Goal: Information Seeking & Learning: Learn about a topic

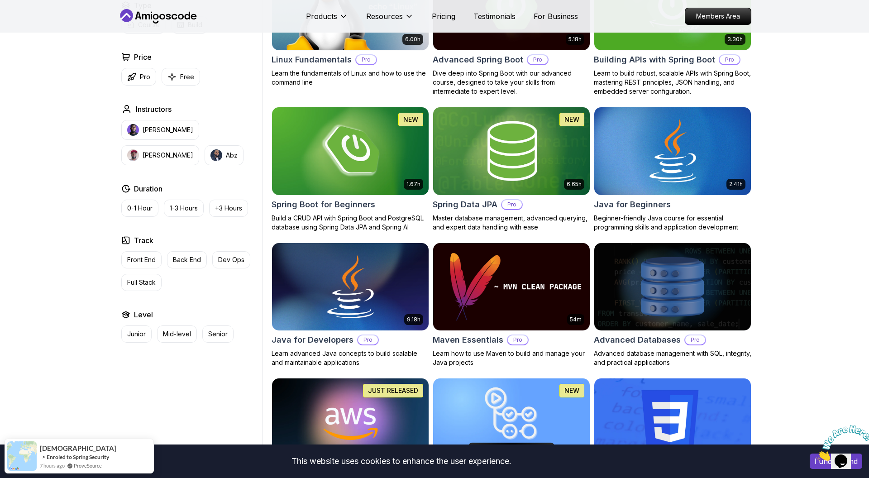
scroll to position [323, 0]
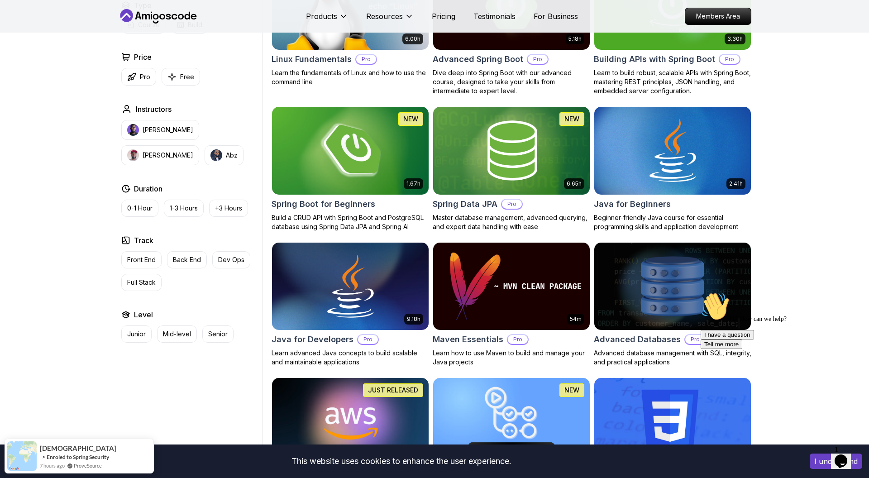
click at [289, 205] on h2 "Spring Boot for Beginners" at bounding box center [324, 204] width 104 height 13
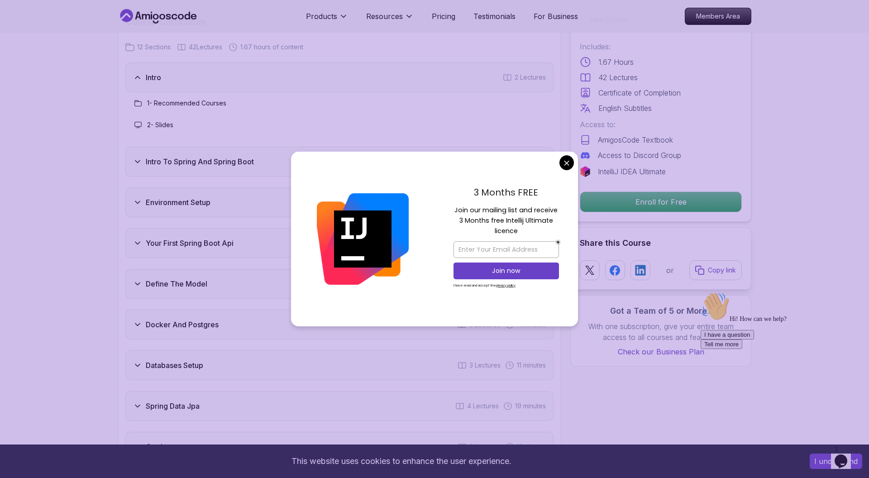
scroll to position [1135, 0]
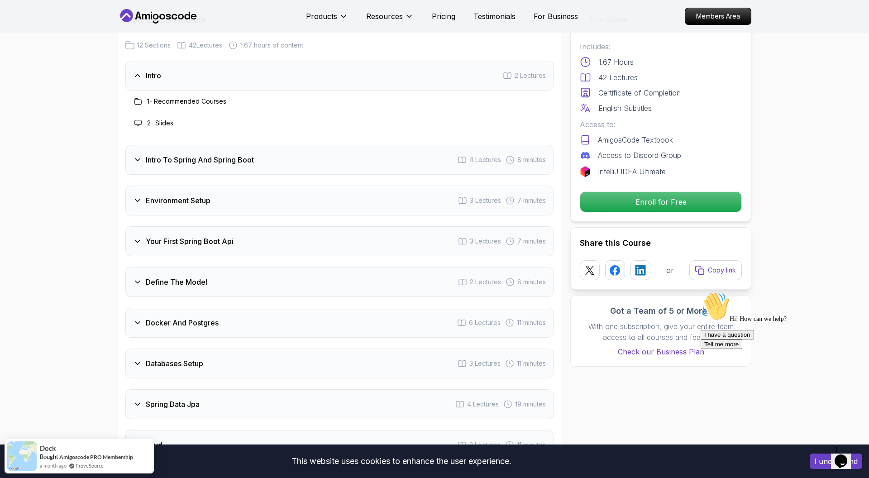
click at [213, 242] on div "Your First Spring Boot Api 3 Lectures 7 minutes" at bounding box center [339, 241] width 428 height 30
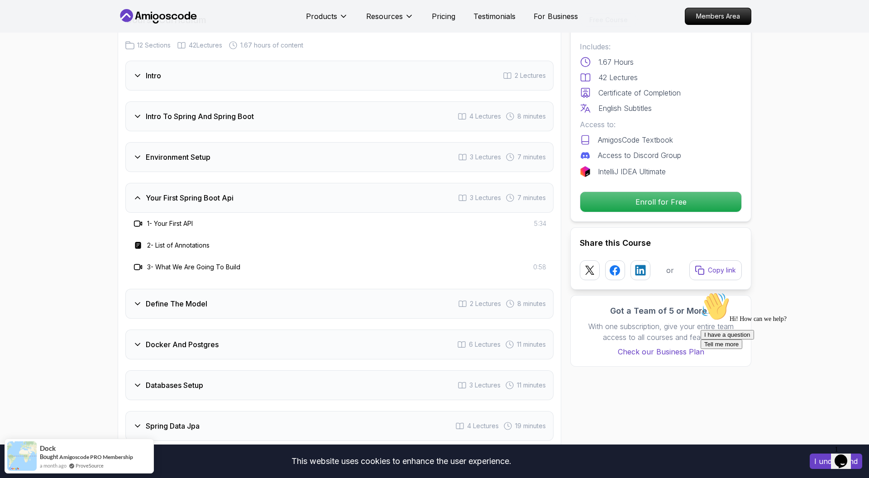
click at [215, 292] on div "Define The Model 2 Lectures 8 minutes" at bounding box center [339, 304] width 428 height 30
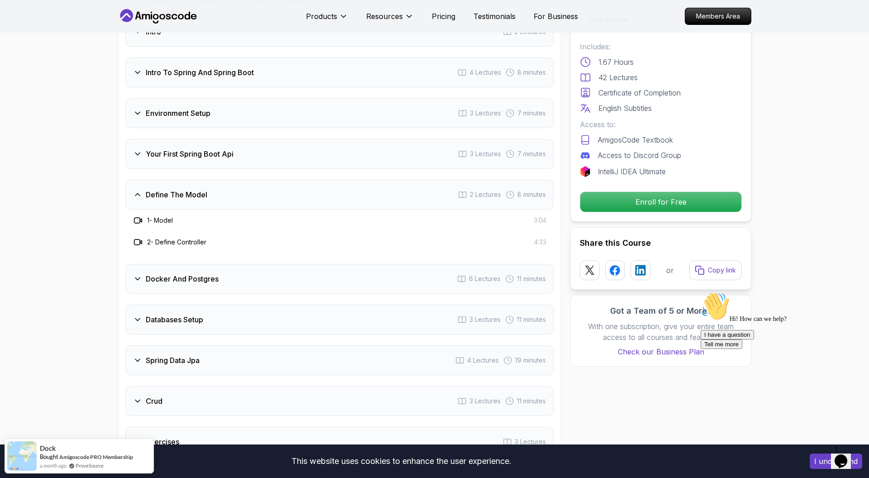
scroll to position [1205, 0]
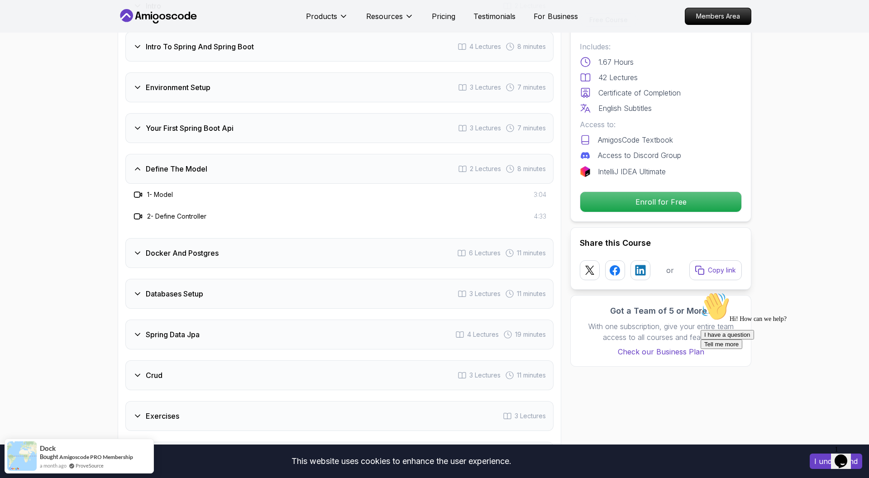
click at [242, 250] on div "Docker And Postgres 6 Lectures 11 minutes" at bounding box center [339, 253] width 428 height 30
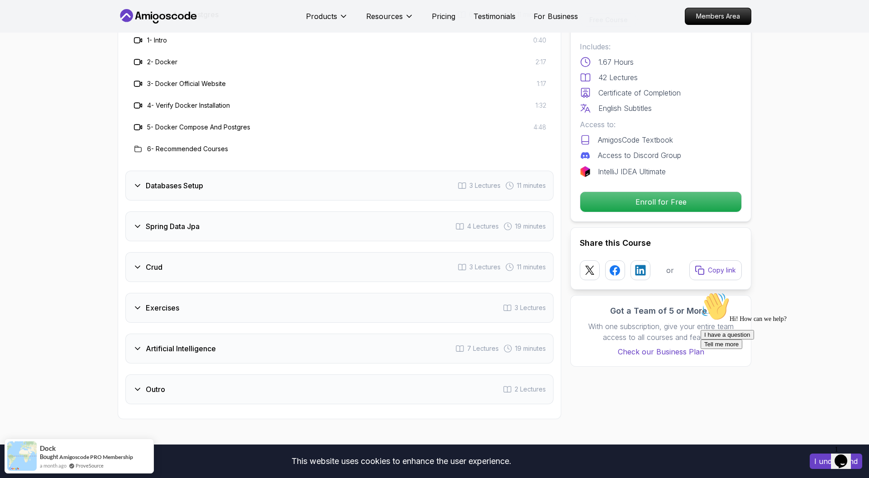
scroll to position [1405, 0]
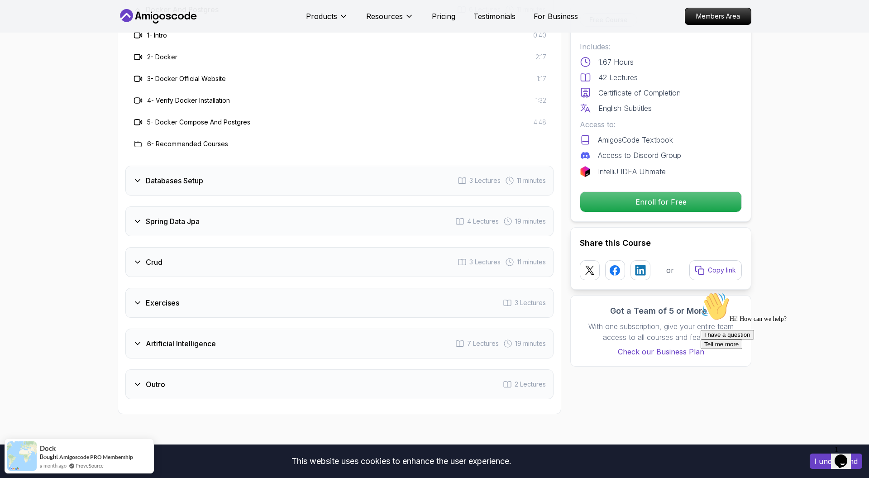
click at [175, 216] on h3 "Spring Data Jpa" at bounding box center [173, 221] width 54 height 11
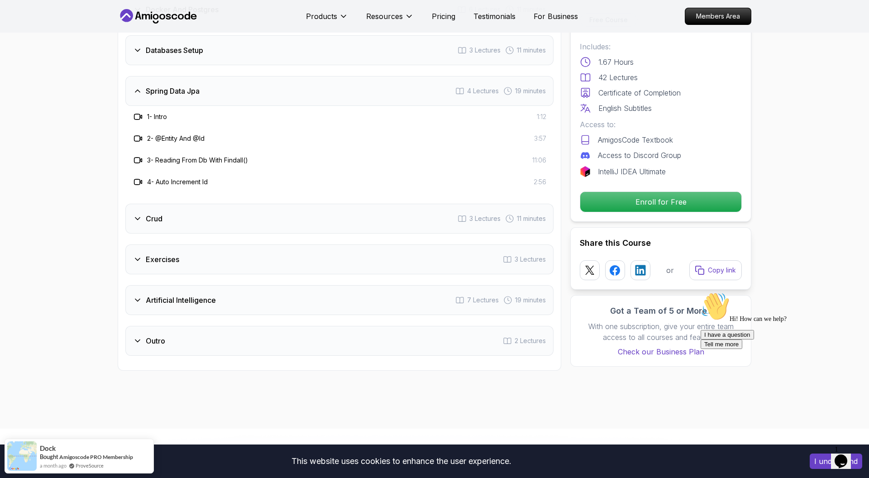
click at [170, 254] on h3 "Exercises" at bounding box center [162, 259] width 33 height 11
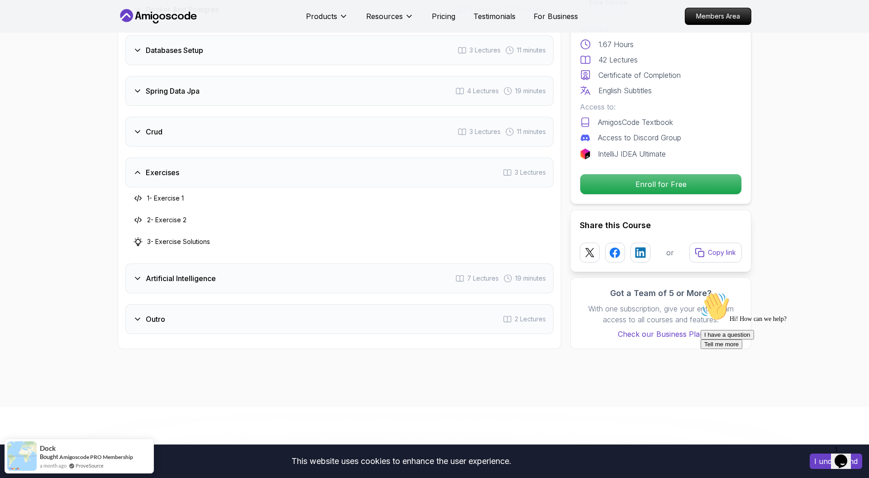
click at [186, 272] on div "Artificial Intelligence 7 Lectures 19 minutes" at bounding box center [339, 278] width 428 height 30
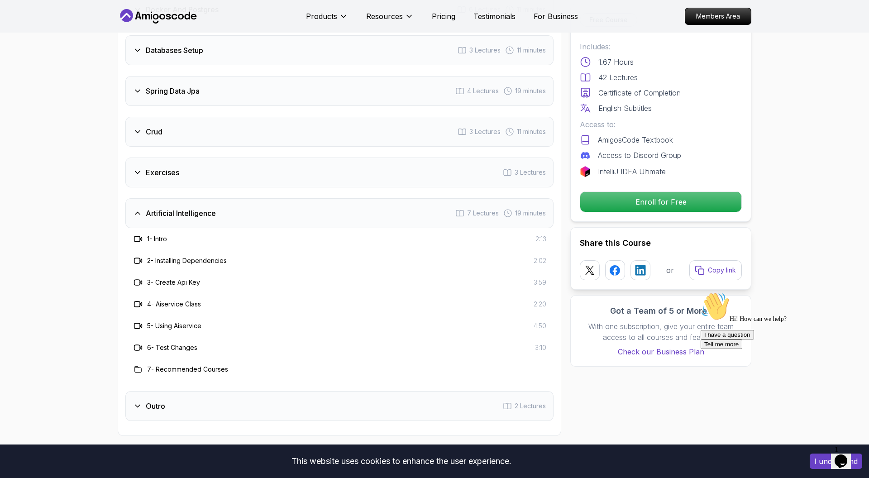
click at [193, 377] on div "Intro 2 Lectures Intro To Spring And Spring Boot 4 Lectures 8 minutes Environme…" at bounding box center [339, 106] width 428 height 630
click at [191, 393] on div "Outro 2 Lectures" at bounding box center [339, 406] width 428 height 30
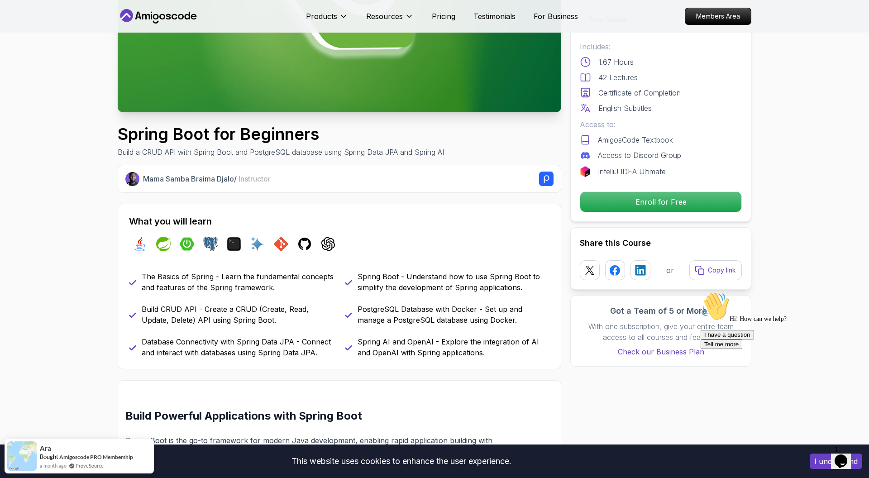
scroll to position [0, 0]
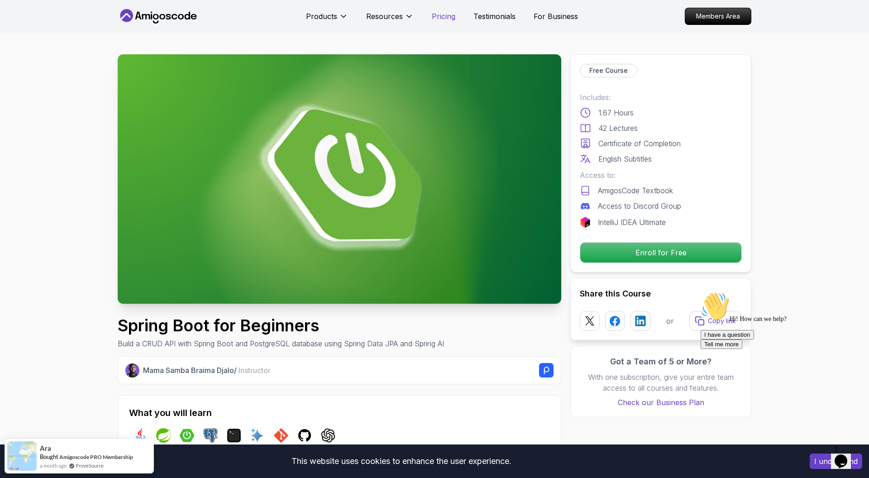
click at [441, 18] on p "Pricing" at bounding box center [444, 16] width 24 height 11
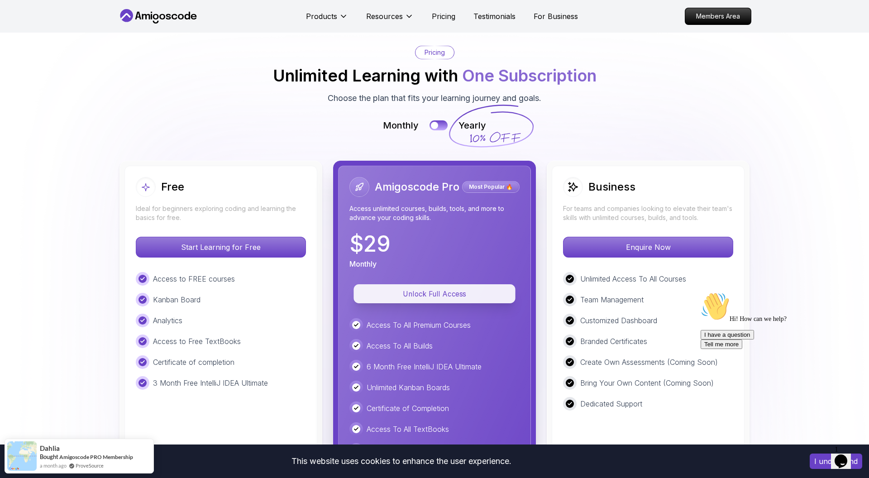
scroll to position [1711, 0]
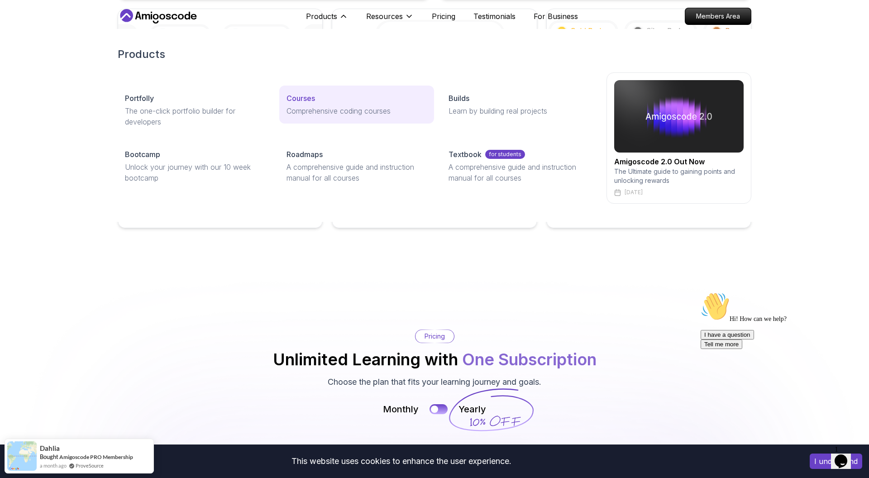
click at [320, 100] on div "Courses" at bounding box center [357, 98] width 140 height 11
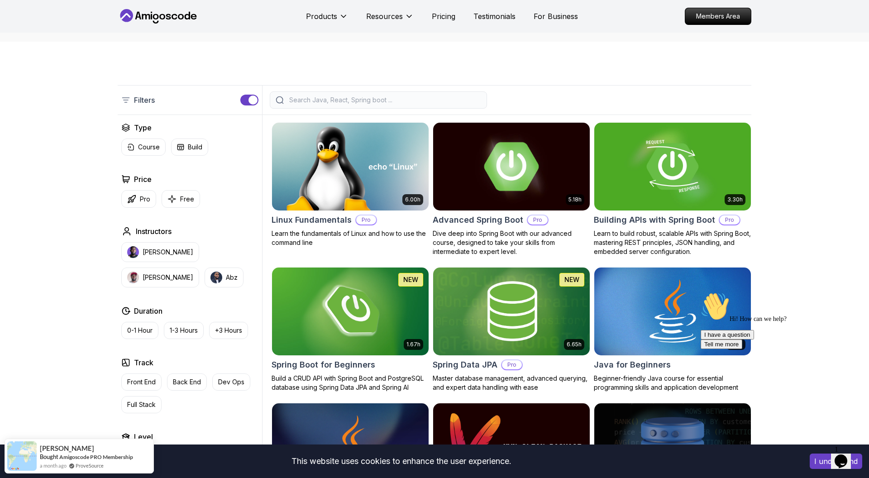
scroll to position [155, 0]
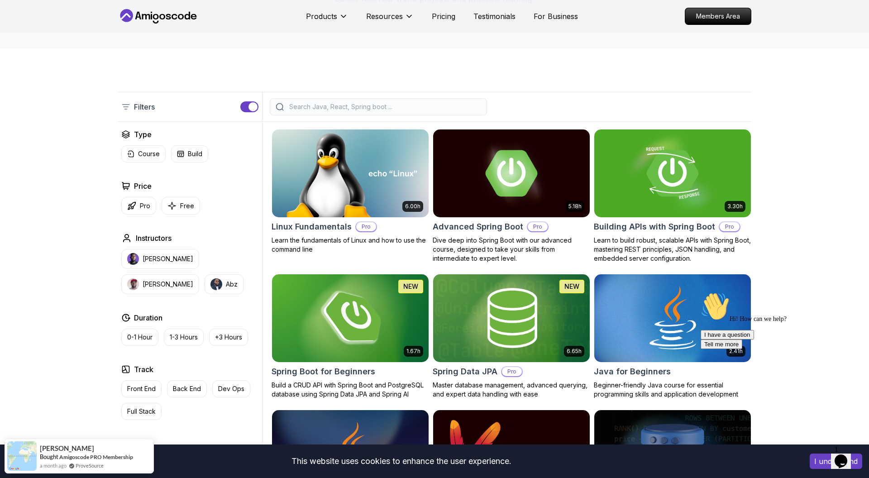
click at [330, 378] on div "1.67h NEW Spring Boot for Beginners Build a CRUD API with Spring Boot and Postg…" at bounding box center [351, 336] width 158 height 125
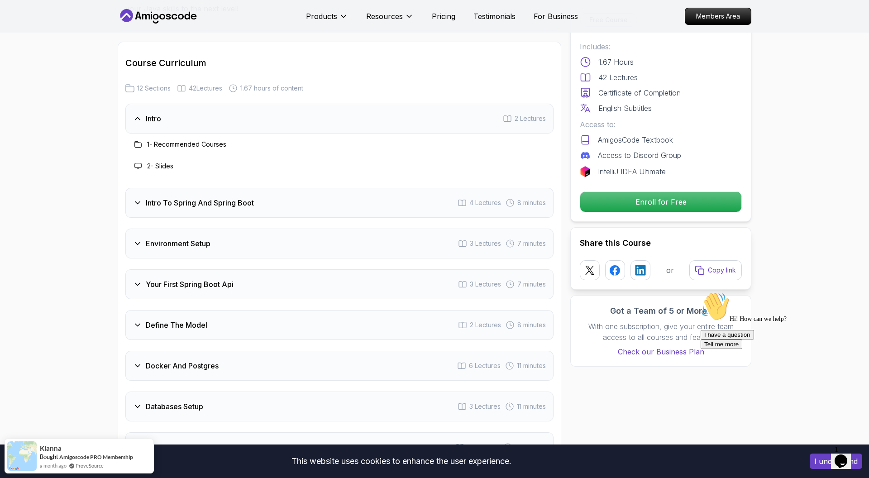
scroll to position [1105, 0]
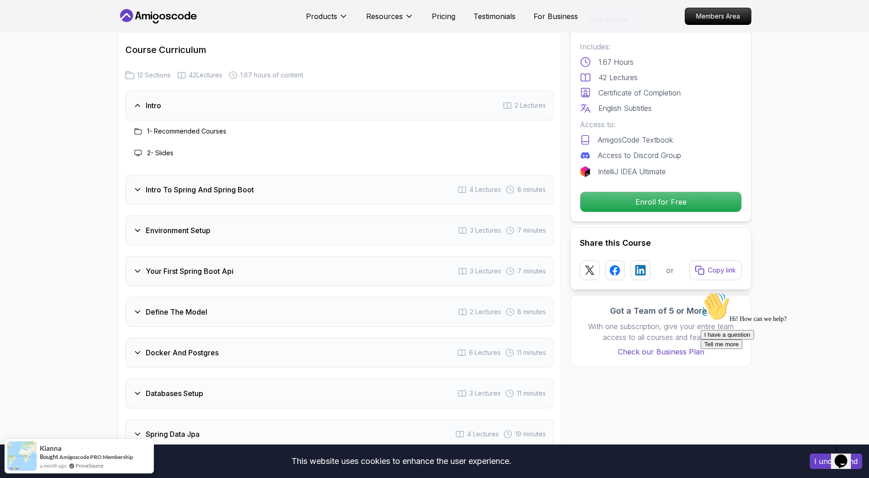
click at [407, 175] on div "Intro To Spring And Spring Boot 4 Lectures 8 minutes" at bounding box center [339, 190] width 428 height 30
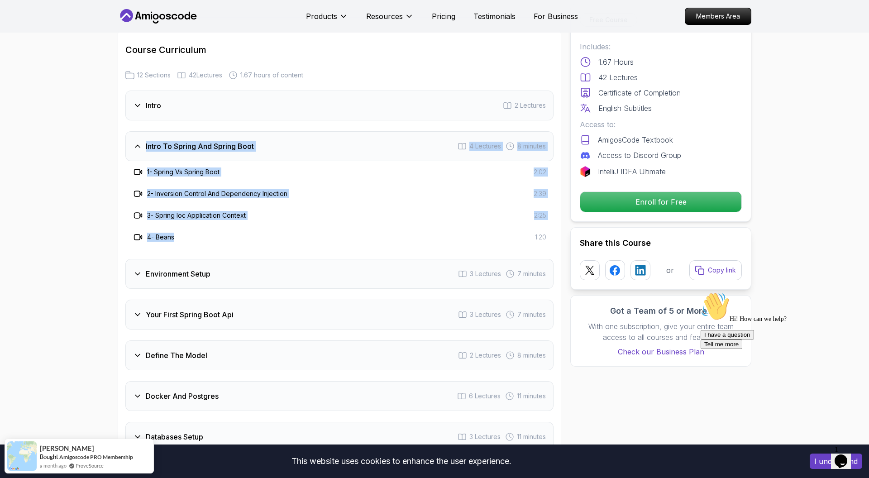
drag, startPoint x: 183, startPoint y: 223, endPoint x: 136, endPoint y: 148, distance: 88.3
click at [136, 161] on div "1 - Spring Vs Spring Boot 2:02 2 - Inversion Control And Dependency Injection 2…" at bounding box center [339, 204] width 428 height 87
click at [146, 268] on h3 "Environment Setup" at bounding box center [178, 273] width 65 height 11
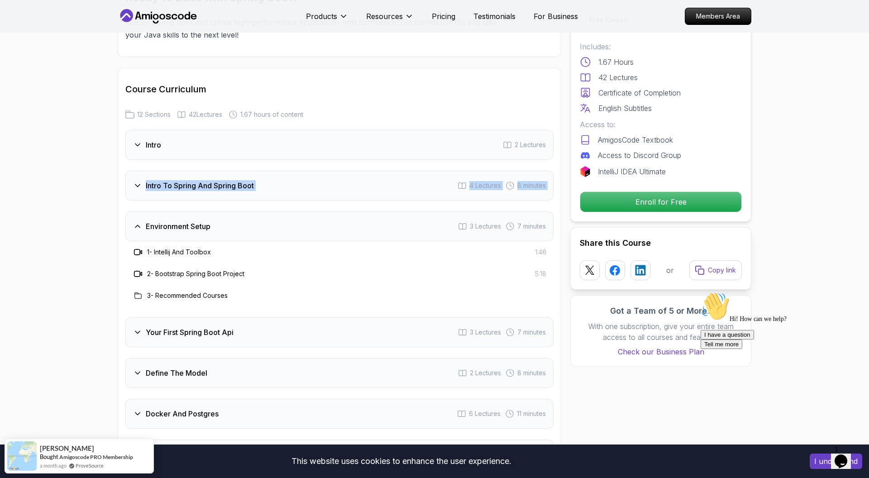
scroll to position [1064, 0]
